Goal: Task Accomplishment & Management: Manage account settings

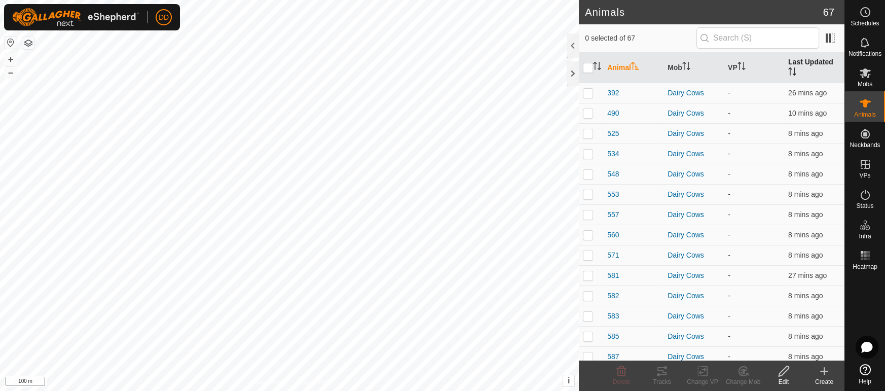
click at [810, 63] on th "Last Updated" at bounding box center [814, 68] width 60 height 30
click at [804, 60] on th "Last Updated" at bounding box center [814, 68] width 60 height 30
click at [872, 79] on es-mob-svg-icon at bounding box center [865, 73] width 18 height 16
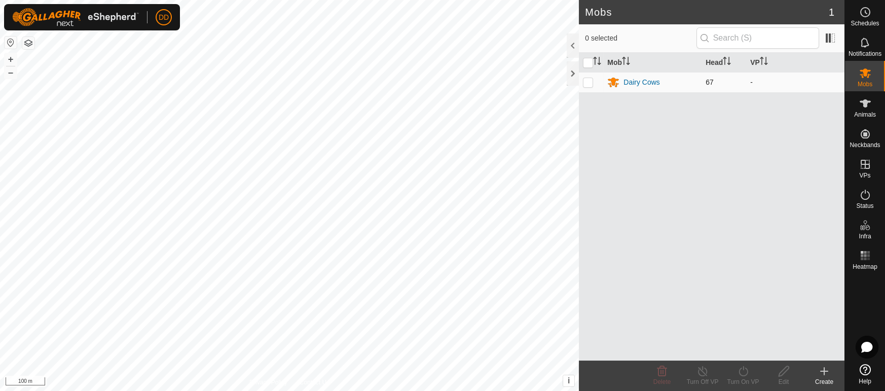
click at [587, 80] on p-checkbox at bounding box center [588, 82] width 10 height 8
checkbox input "true"
click at [748, 379] on div "Turn On VP" at bounding box center [743, 381] width 41 height 9
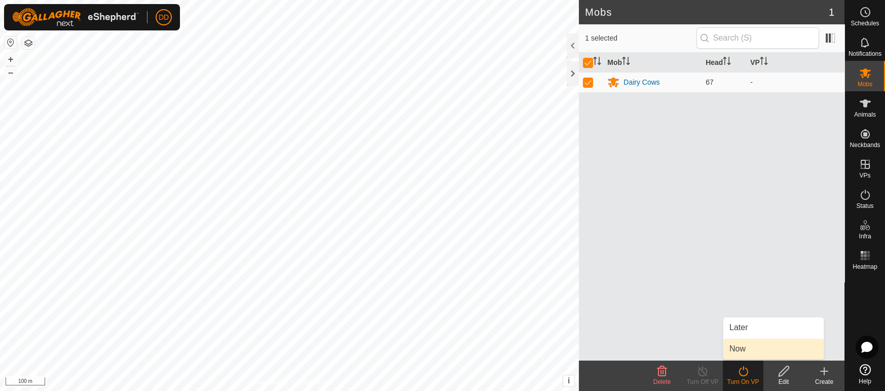
click at [734, 344] on link "Now" at bounding box center [773, 348] width 100 height 20
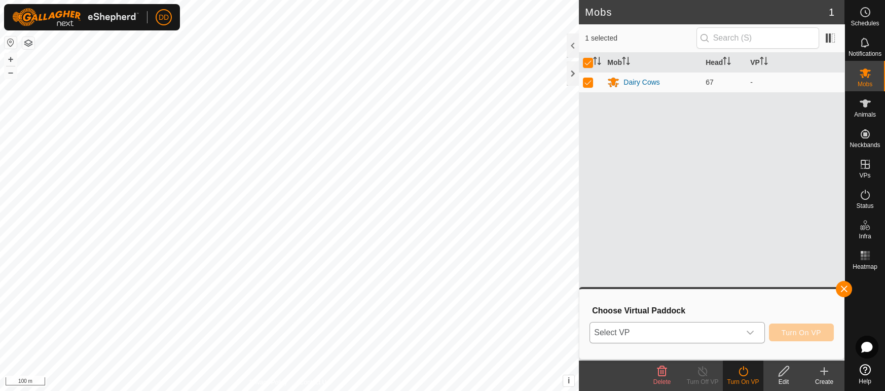
click at [688, 331] on span "Select VP" at bounding box center [664, 332] width 149 height 20
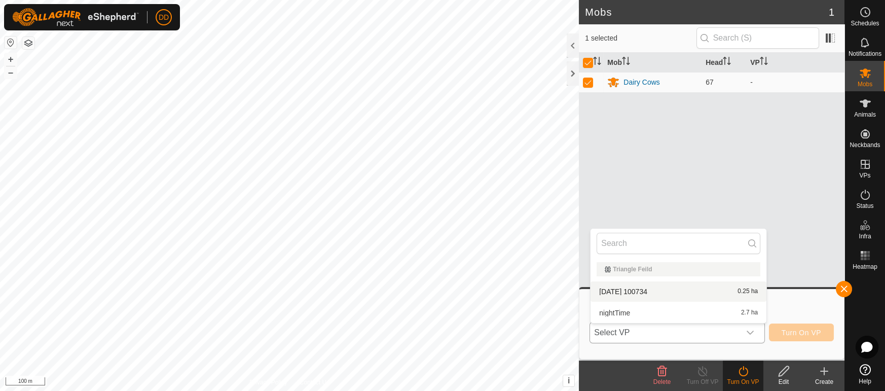
click at [691, 290] on li "2025-08-10 100734 0.25 ha" at bounding box center [678, 291] width 176 height 20
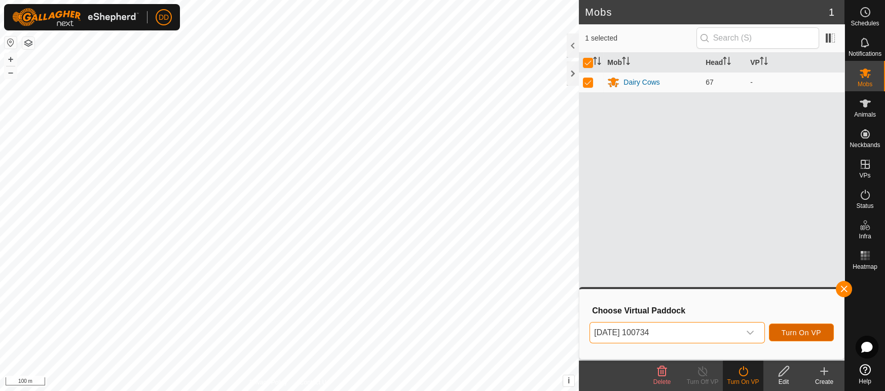
click at [788, 328] on span "Turn On VP" at bounding box center [801, 332] width 40 height 8
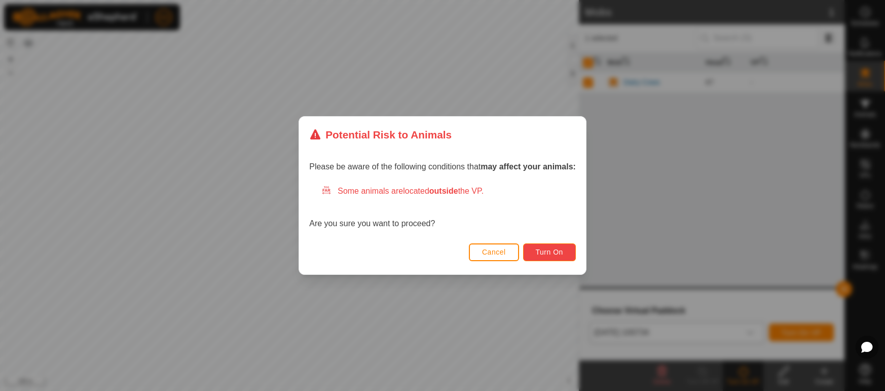
click at [545, 253] on span "Turn On" at bounding box center [549, 252] width 27 height 8
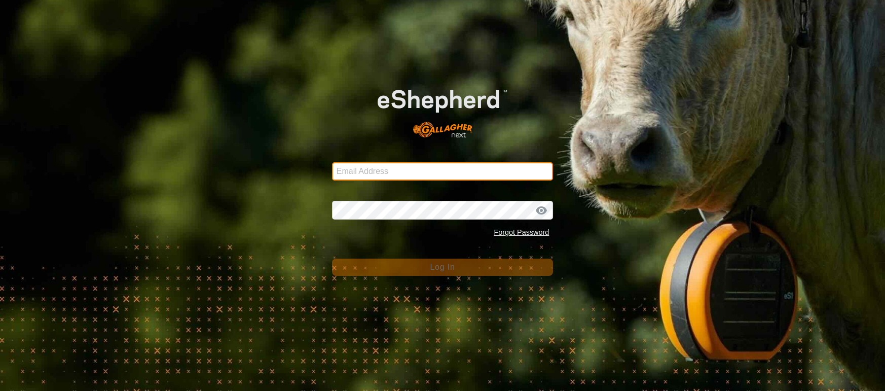
type input "deeremond@gmail.com"
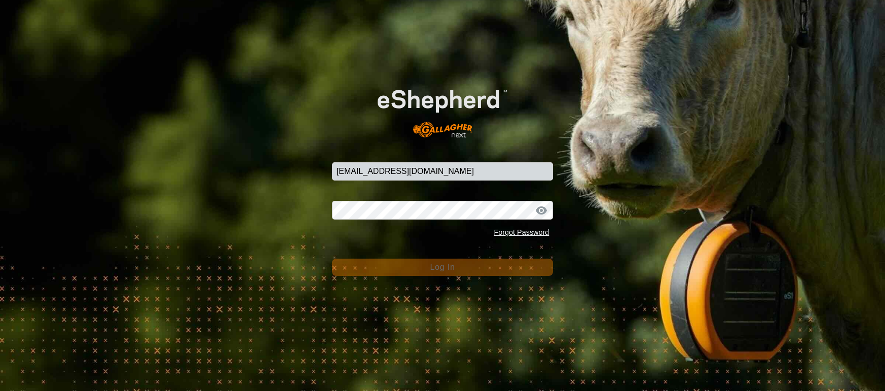
click at [478, 273] on button "Log In" at bounding box center [442, 266] width 221 height 17
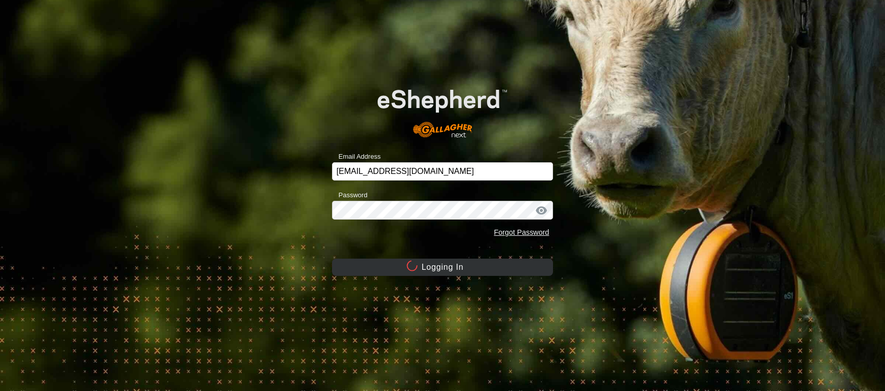
click at [477, 273] on button "Logging In" at bounding box center [442, 266] width 221 height 17
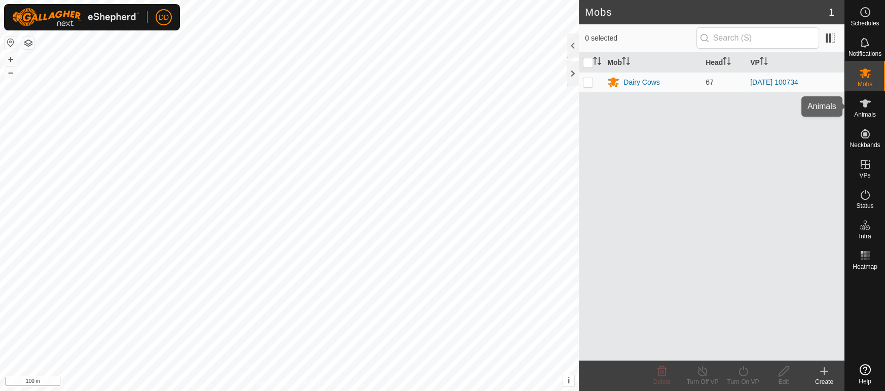
click at [870, 112] on span "Animals" at bounding box center [865, 114] width 22 height 6
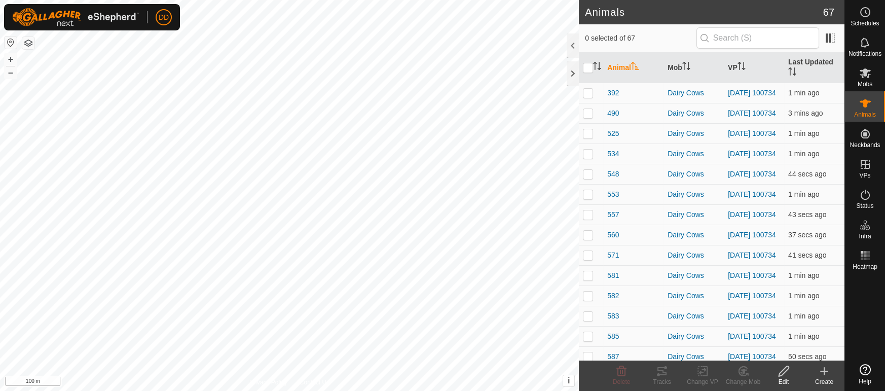
click at [729, 62] on th "VP" at bounding box center [754, 68] width 60 height 30
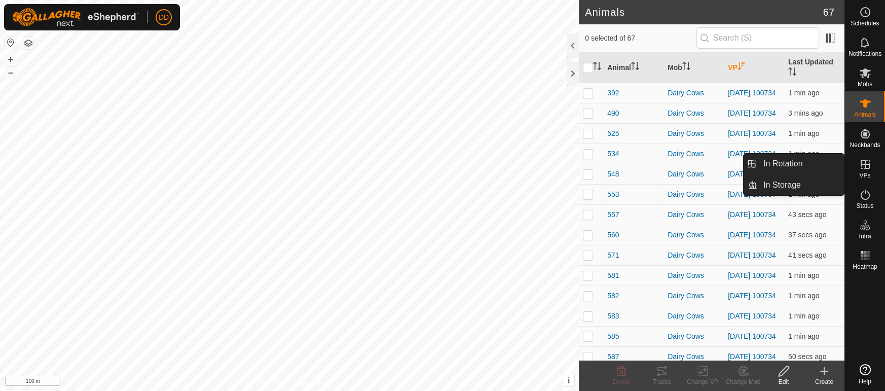
click at [873, 163] on div "VPs" at bounding box center [865, 167] width 40 height 30
click at [823, 168] on link "In Rotation" at bounding box center [800, 164] width 87 height 20
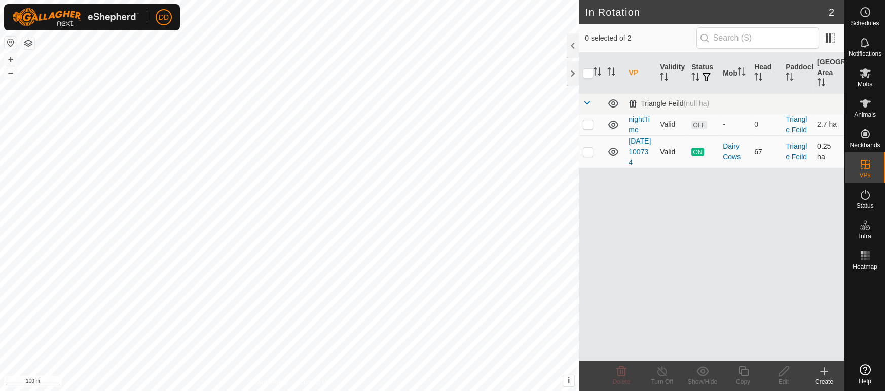
click at [584, 156] on p-checkbox at bounding box center [588, 151] width 10 height 8
checkbox input "true"
click at [746, 374] on icon at bounding box center [743, 371] width 13 height 12
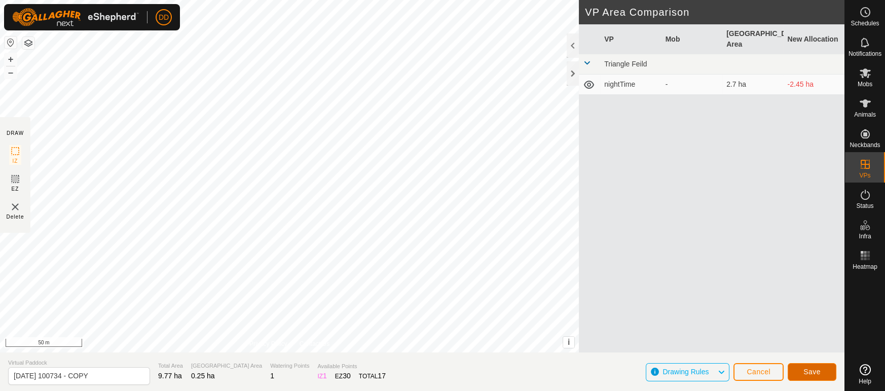
click at [807, 366] on button "Save" at bounding box center [811, 372] width 49 height 18
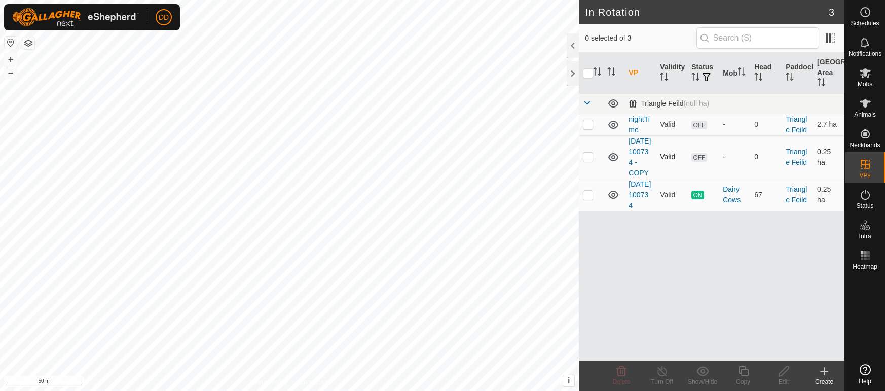
click at [589, 159] on p-checkbox at bounding box center [588, 157] width 10 height 8
checkbox input "true"
click at [862, 81] on span "Mobs" at bounding box center [864, 84] width 15 height 6
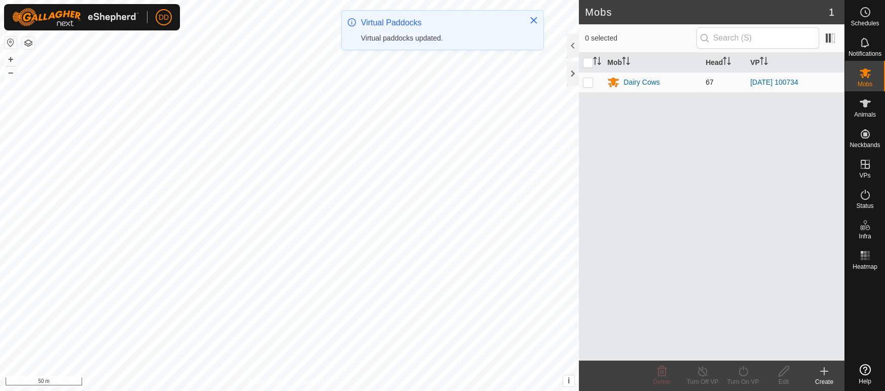
click at [587, 86] on p-checkbox at bounding box center [588, 82] width 10 height 8
checkbox input "true"
click at [737, 377] on div "Turn On VP" at bounding box center [743, 381] width 41 height 9
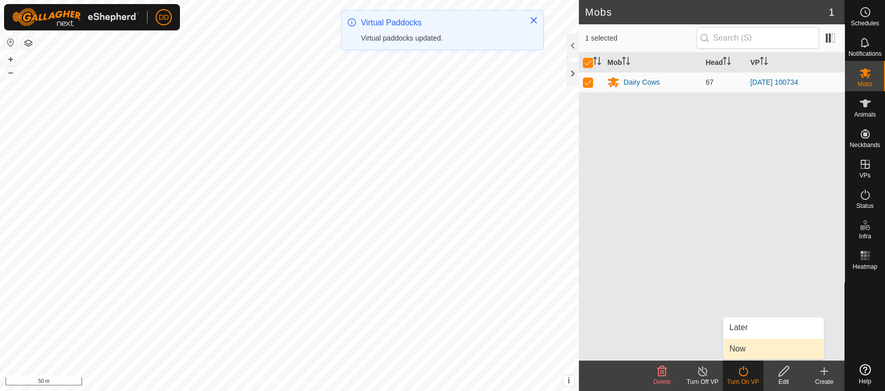
click at [733, 348] on link "Now" at bounding box center [773, 348] width 100 height 20
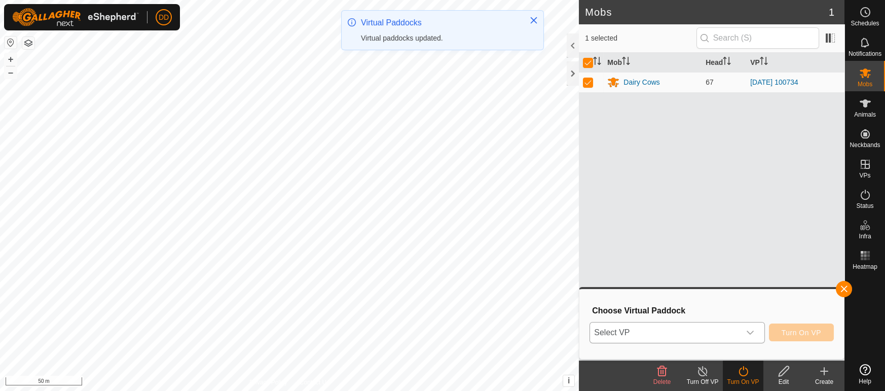
click at [682, 336] on span "Select VP" at bounding box center [664, 332] width 149 height 20
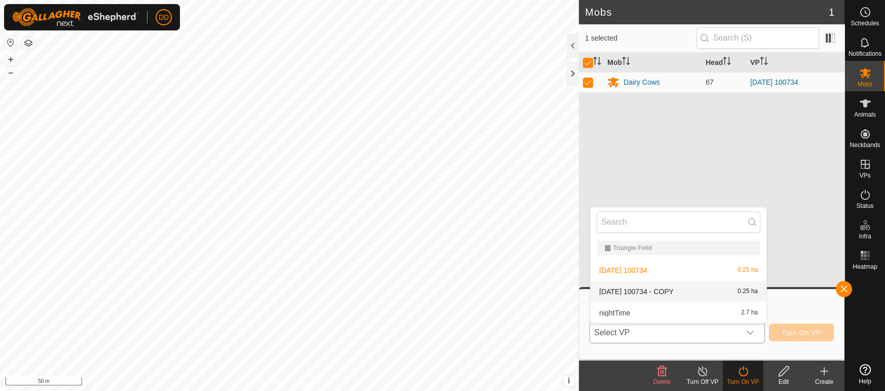
click at [643, 289] on li "2025-08-10 100734 - COPY 0.25 ha" at bounding box center [678, 291] width 176 height 20
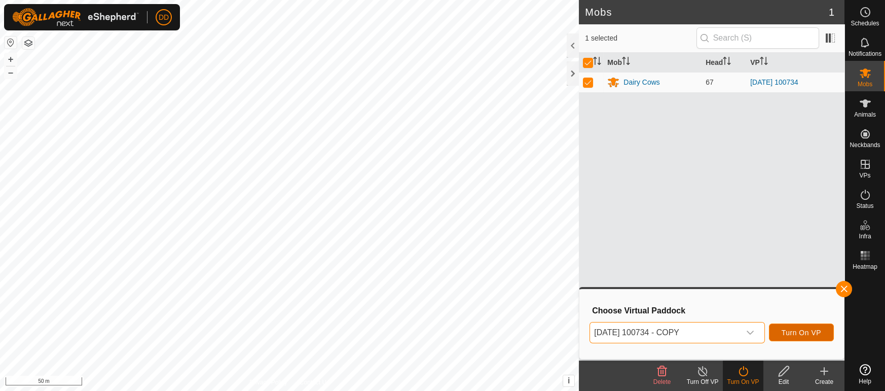
click at [814, 331] on span "Turn On VP" at bounding box center [801, 332] width 40 height 8
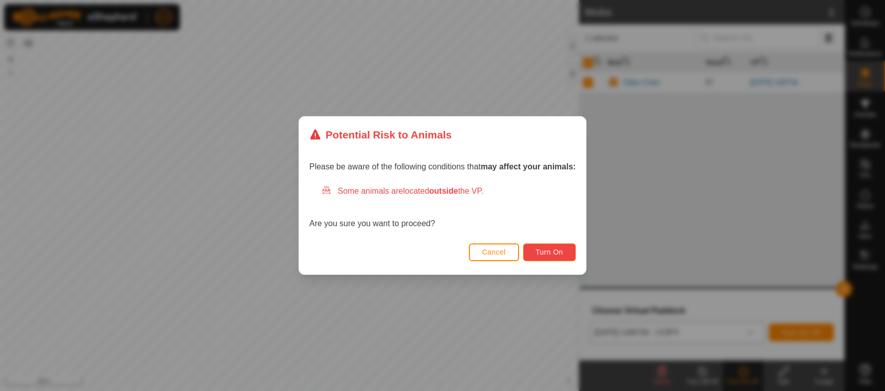
click at [556, 254] on span "Turn On" at bounding box center [549, 252] width 27 height 8
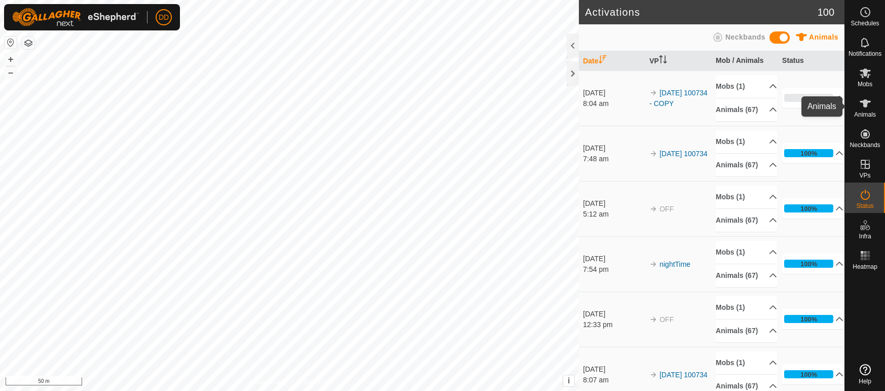
click at [873, 108] on es-animals-svg-icon at bounding box center [865, 103] width 18 height 16
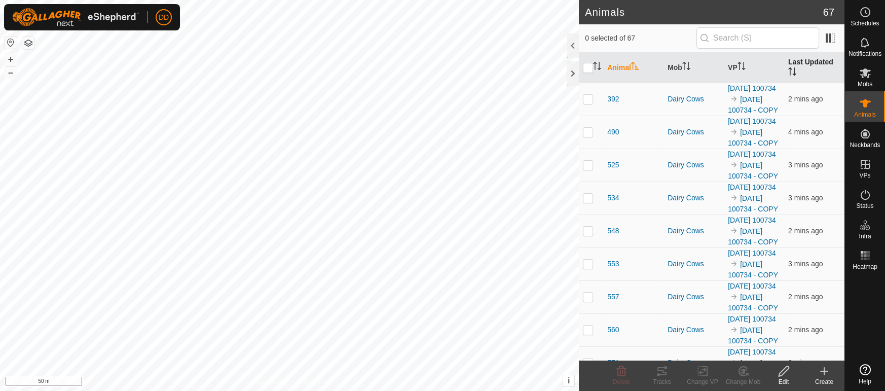
click at [806, 61] on th "Last Updated" at bounding box center [814, 68] width 60 height 30
click at [814, 64] on th "Last Updated" at bounding box center [814, 68] width 60 height 30
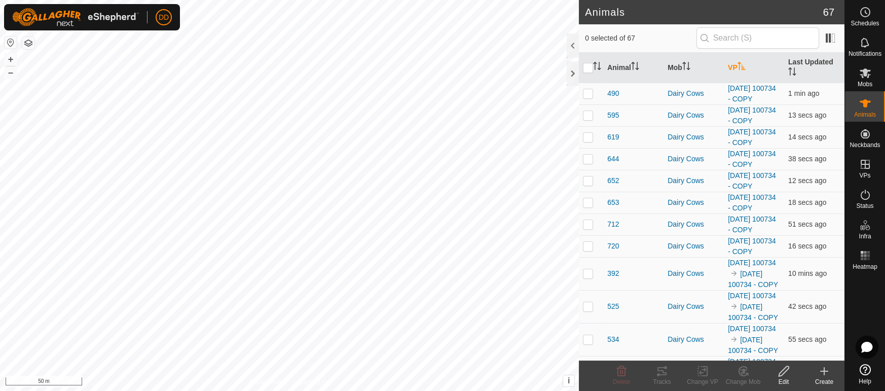
click at [741, 62] on icon "Activate to sort" at bounding box center [741, 66] width 8 height 8
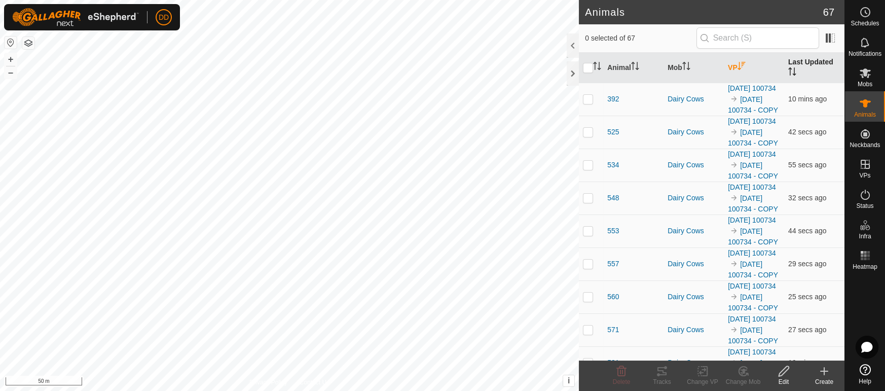
click at [823, 66] on th "Last Updated" at bounding box center [814, 68] width 60 height 30
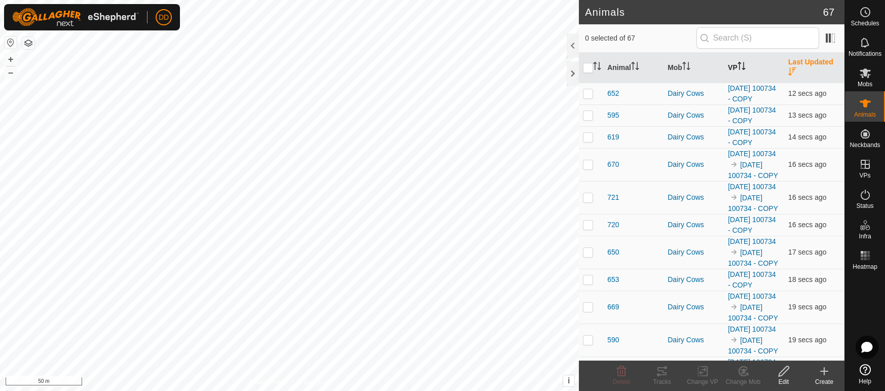
click at [743, 68] on icon "Activate to sort" at bounding box center [744, 69] width 4 height 2
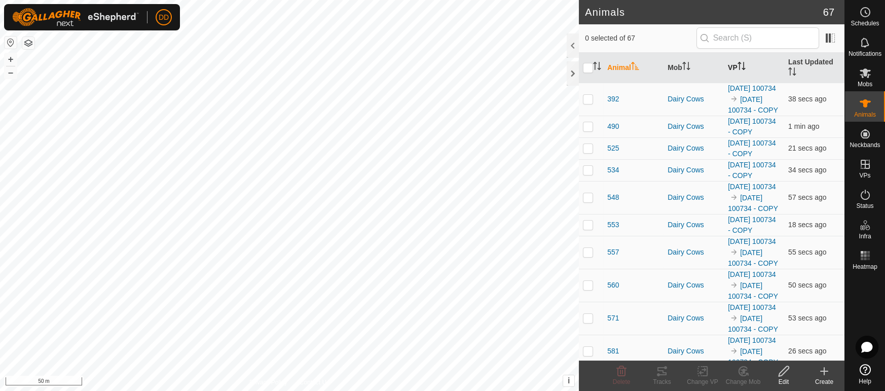
click at [739, 62] on icon "Activate to sort" at bounding box center [741, 66] width 8 height 8
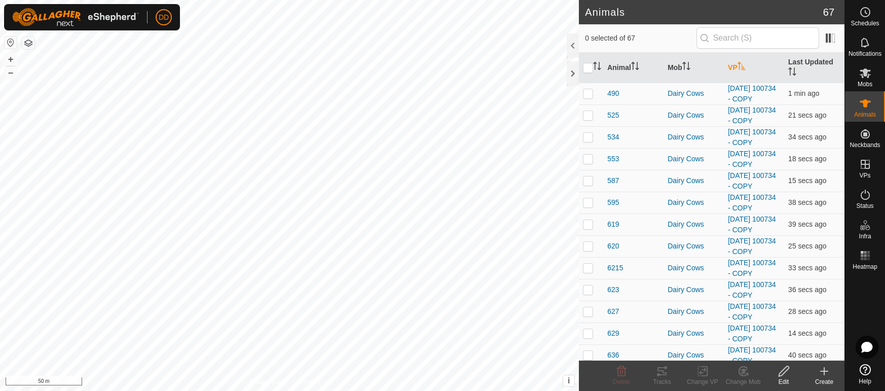
click at [739, 62] on icon "Activate to sort" at bounding box center [741, 66] width 8 height 8
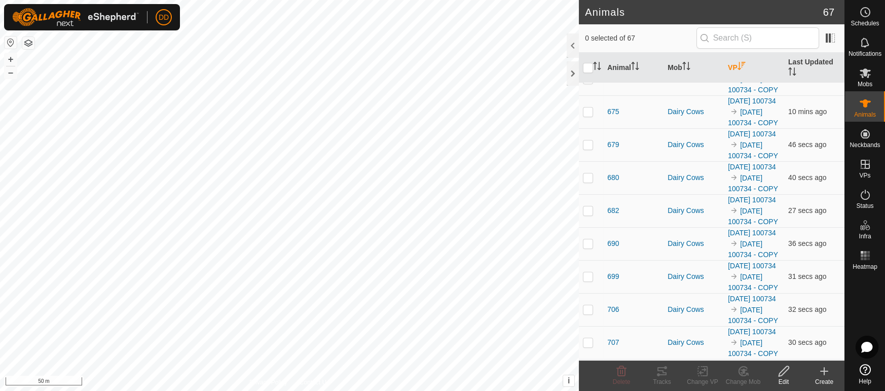
scroll to position [943, 0]
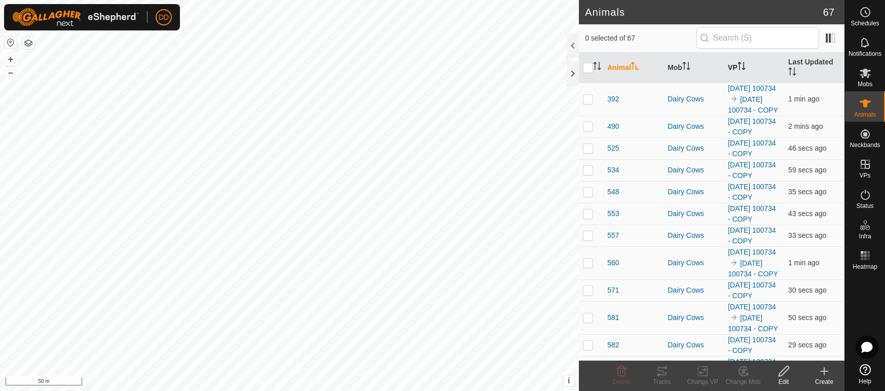
click at [744, 62] on icon "Activate to sort" at bounding box center [741, 66] width 8 height 8
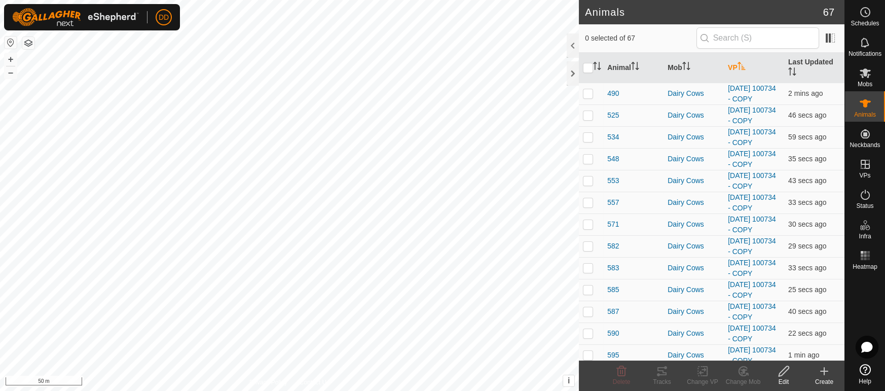
click at [744, 62] on icon "Activate to sort" at bounding box center [741, 66] width 8 height 8
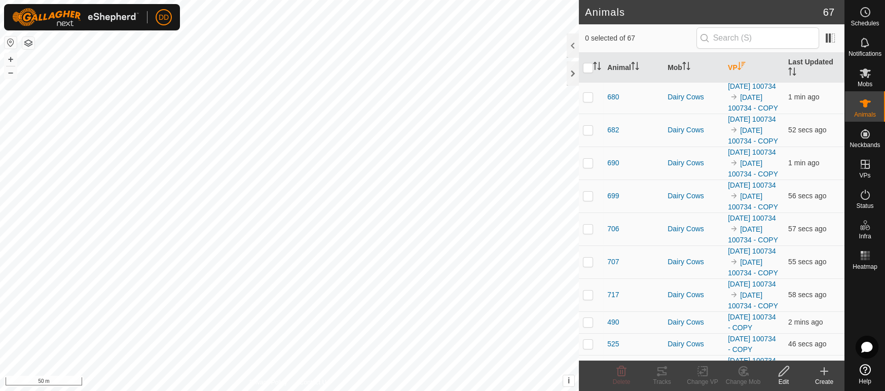
scroll to position [409, 0]
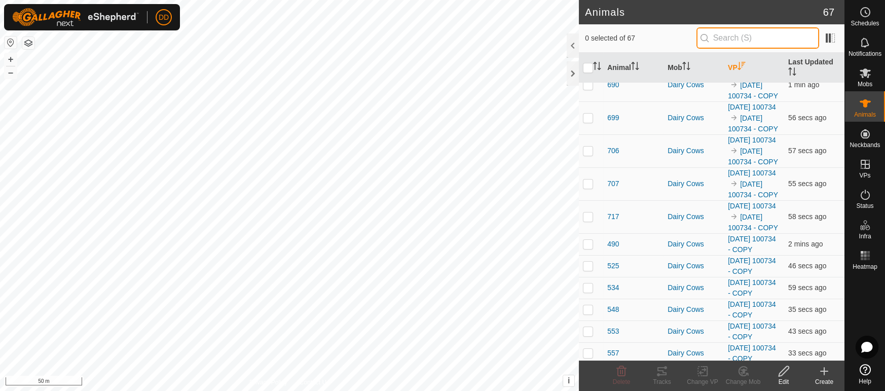
click at [717, 38] on input "text" at bounding box center [757, 37] width 123 height 21
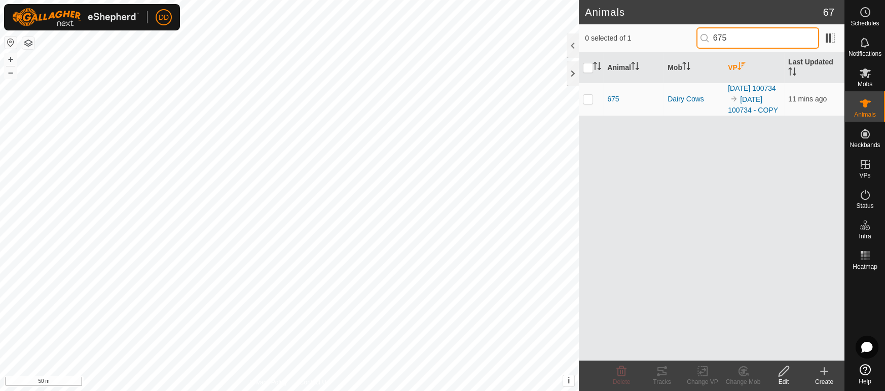
scroll to position [0, 0]
type input "675"
click at [590, 96] on p-checkbox at bounding box center [588, 99] width 10 height 8
checkbox input "true"
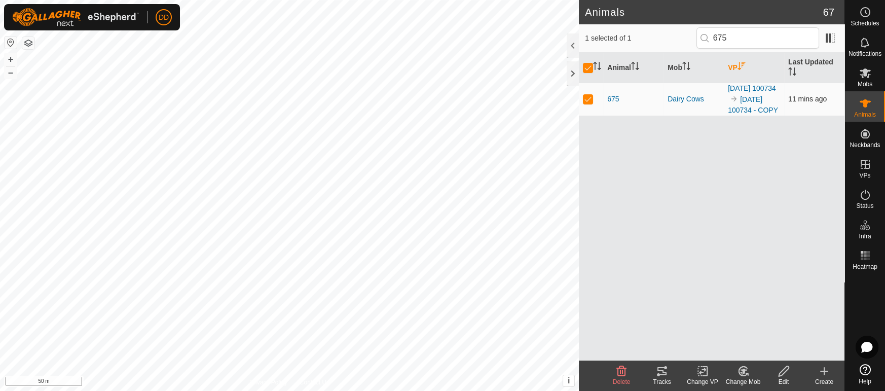
click at [585, 95] on p-checkbox at bounding box center [588, 99] width 10 height 8
checkbox input "false"
click at [618, 96] on span "675" at bounding box center [613, 99] width 12 height 11
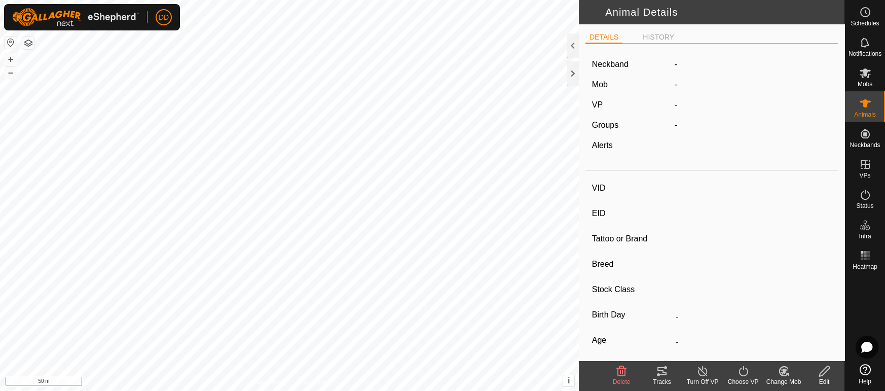
type input "675"
type input "-"
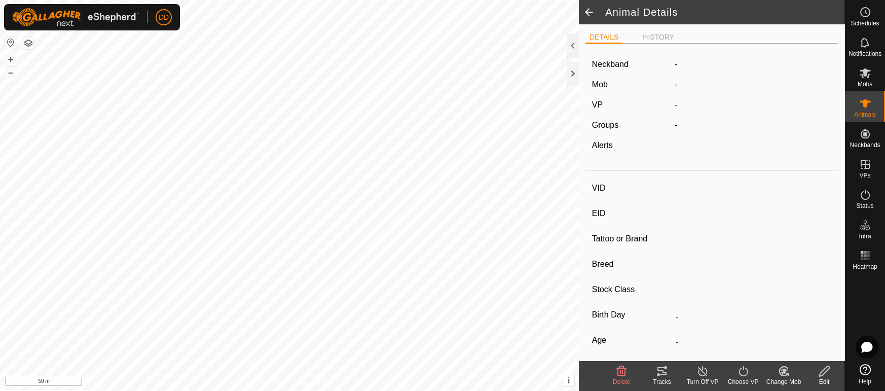
type input "0 kg"
type input "-"
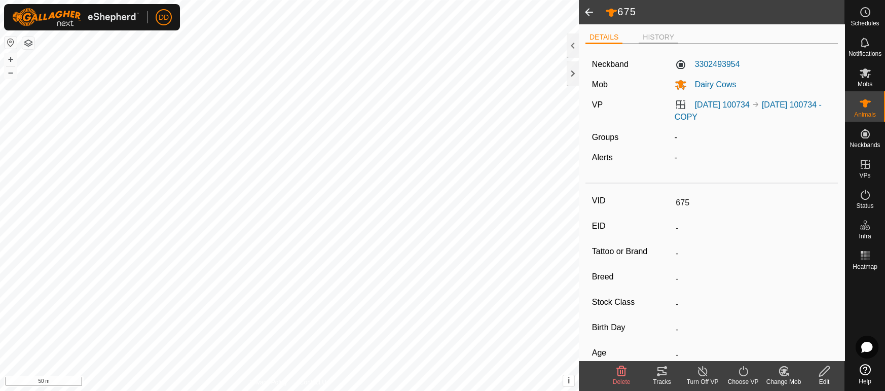
click at [645, 36] on li "HISTORY" at bounding box center [658, 38] width 40 height 12
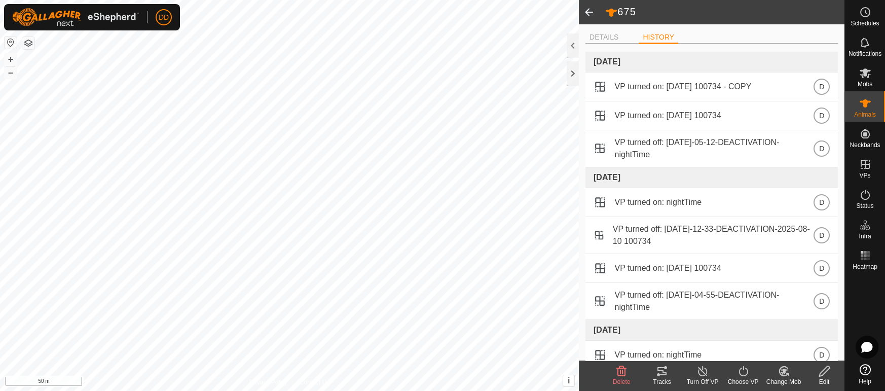
click at [591, 16] on span at bounding box center [589, 12] width 20 height 24
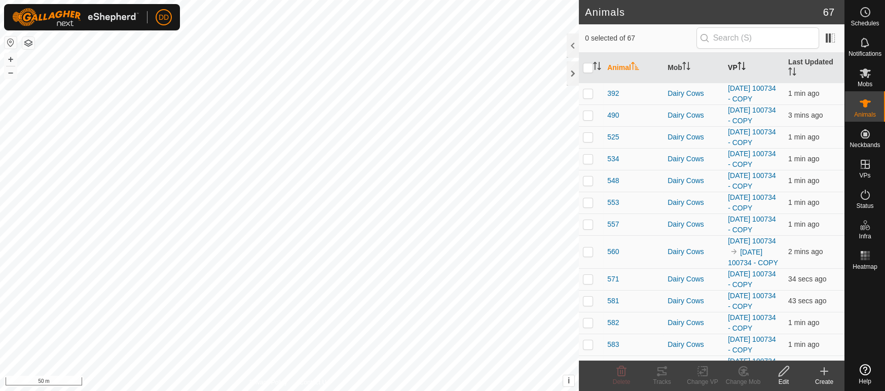
click at [735, 62] on th "VP" at bounding box center [754, 68] width 60 height 30
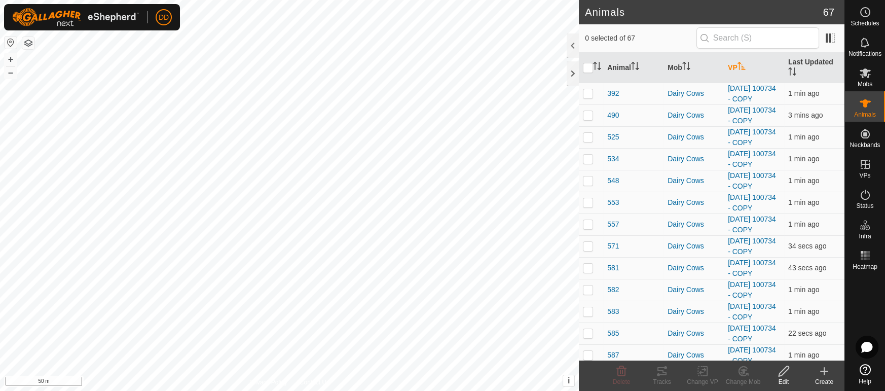
click at [735, 62] on th "VP" at bounding box center [754, 68] width 60 height 30
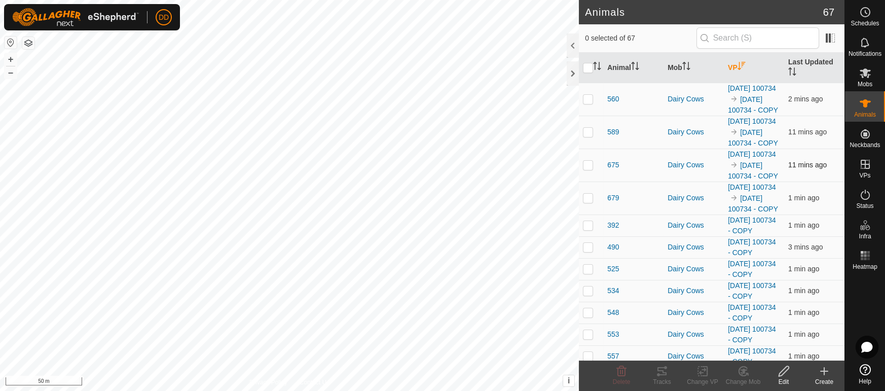
click at [588, 169] on p-checkbox at bounding box center [588, 165] width 10 height 8
checkbox input "false"
click at [589, 136] on p-checkbox at bounding box center [588, 132] width 10 height 8
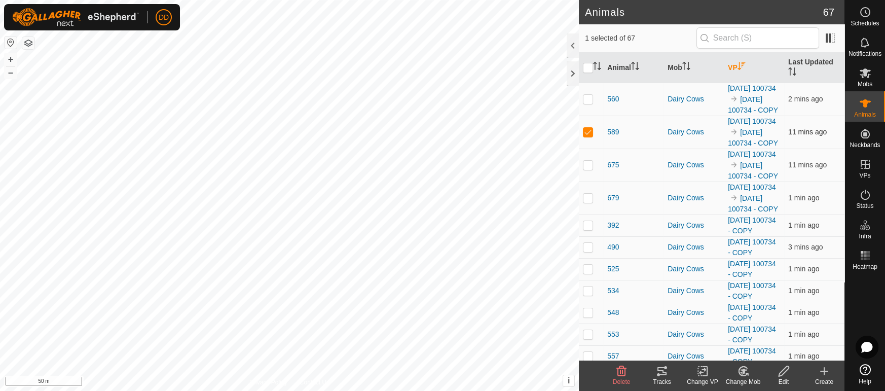
checkbox input "false"
click at [589, 95] on p-checkbox at bounding box center [588, 99] width 10 height 8
checkbox input "false"
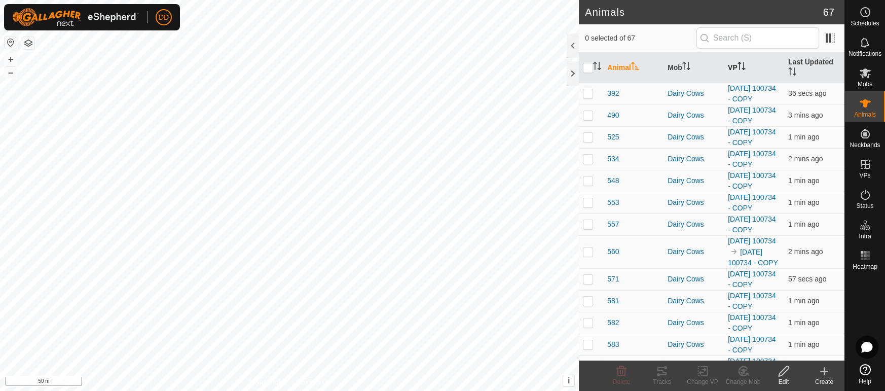
click at [745, 63] on icon "Activate to sort" at bounding box center [741, 66] width 8 height 8
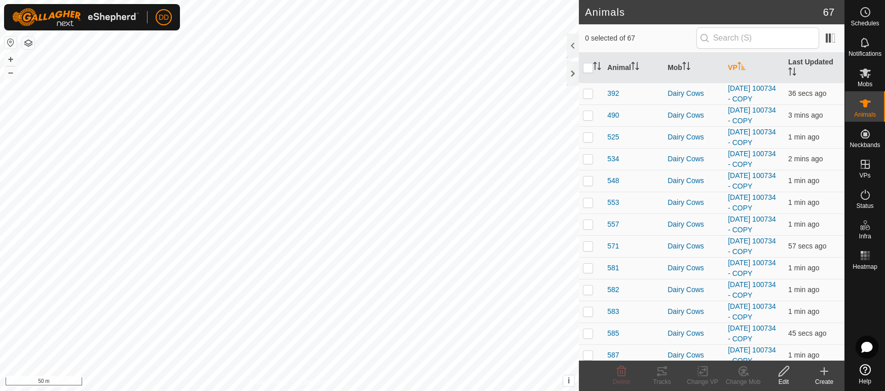
click at [745, 63] on icon "Activate to sort" at bounding box center [741, 66] width 8 height 8
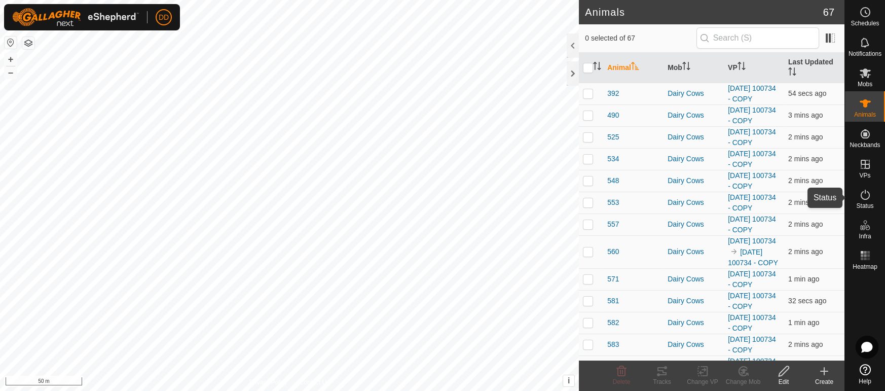
click at [872, 203] on span "Status" at bounding box center [864, 206] width 17 height 6
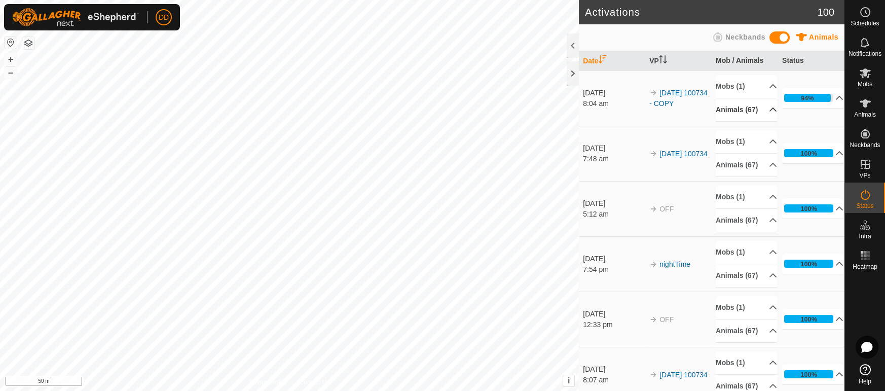
click at [750, 109] on p-accordion-header "Animals (67)" at bounding box center [745, 109] width 61 height 23
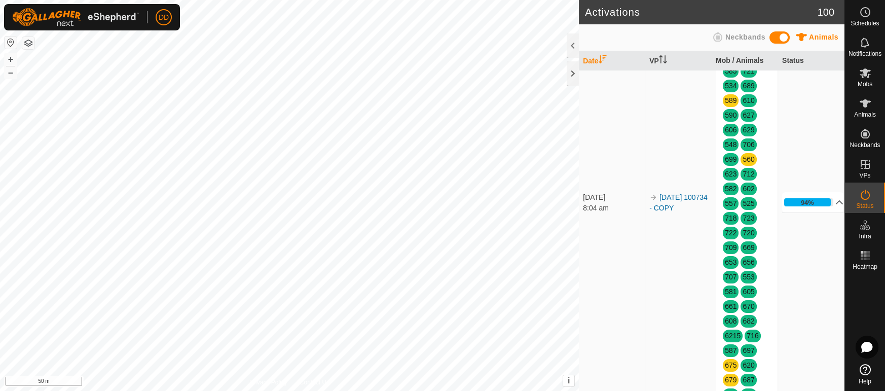
scroll to position [147, 0]
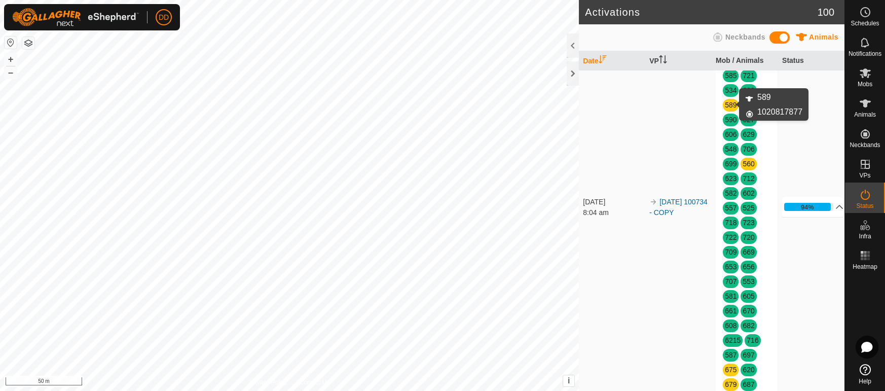
click at [729, 103] on link "589" at bounding box center [731, 105] width 12 height 8
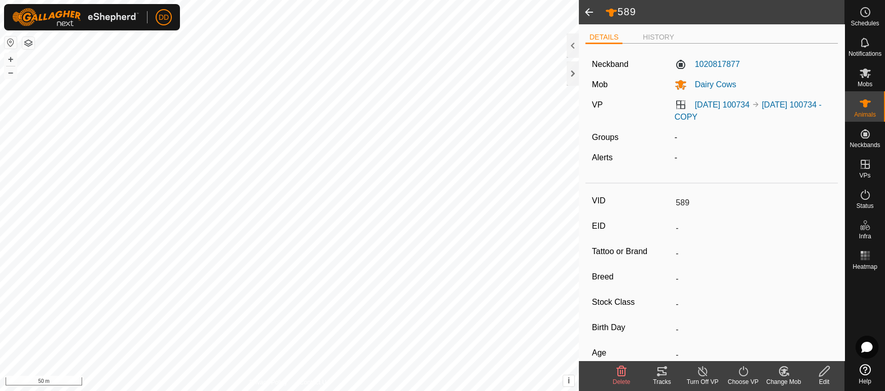
click at [594, 10] on span at bounding box center [589, 12] width 20 height 24
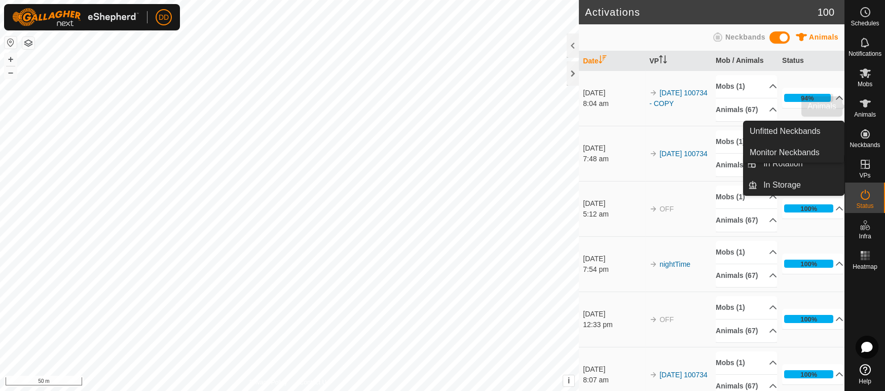
click at [875, 111] on span "Animals" at bounding box center [865, 114] width 22 height 6
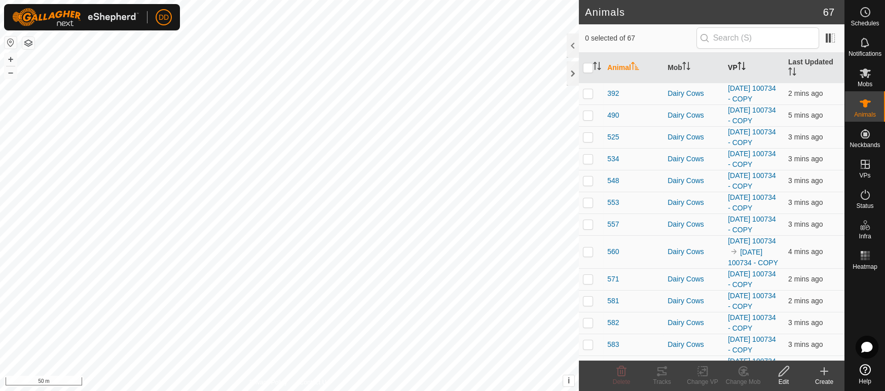
click at [754, 59] on th "VP" at bounding box center [754, 68] width 60 height 30
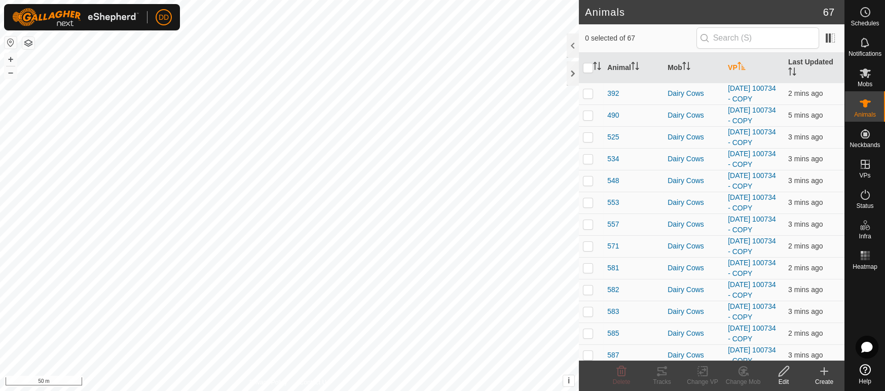
click at [754, 59] on th "VP" at bounding box center [754, 68] width 60 height 30
